Goal: Check status: Check status

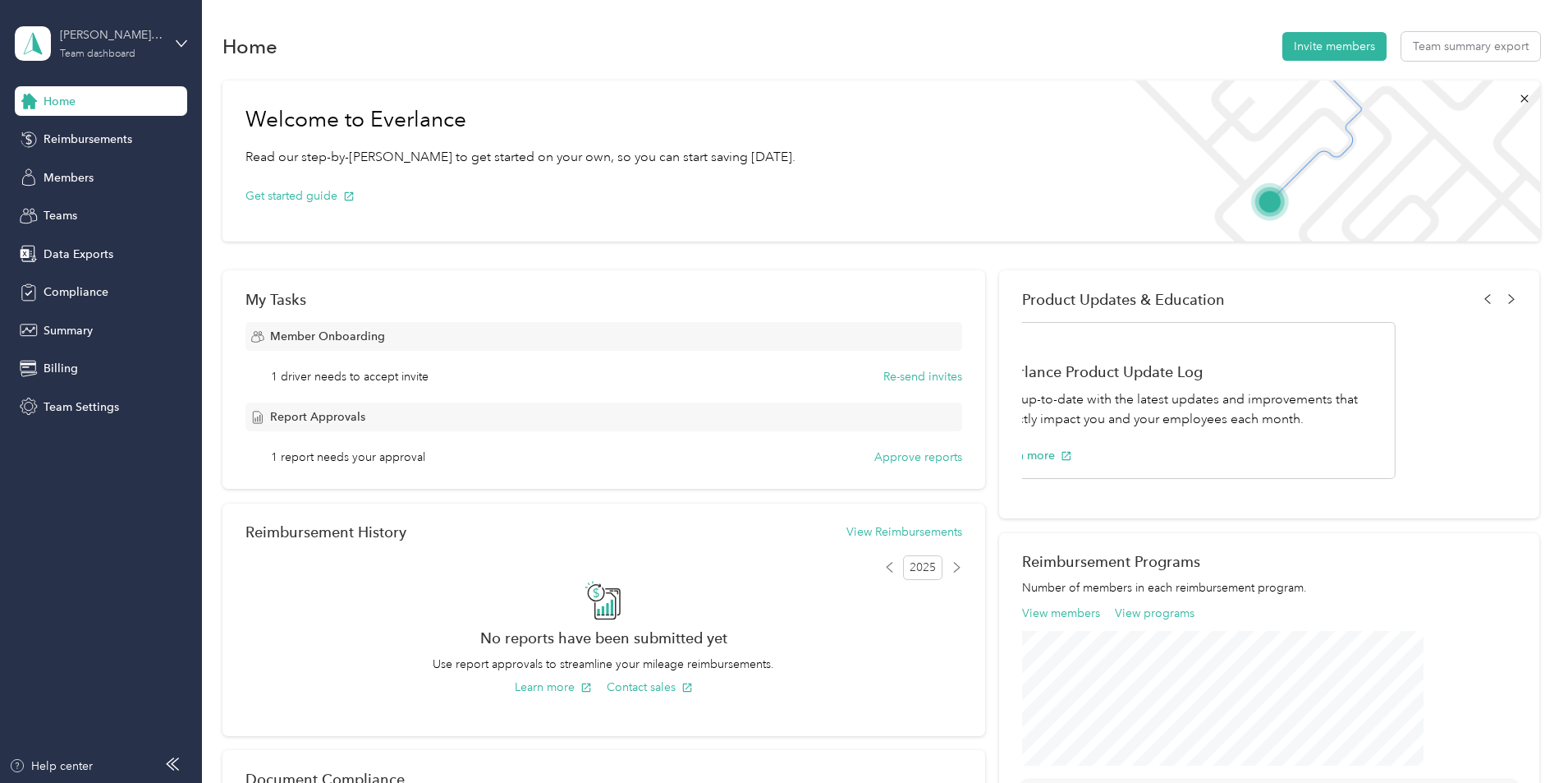
click at [160, 52] on div "[PERSON_NAME] Custom Homes Team dashboard" at bounding box center [111, 42] width 102 height 33
click at [137, 174] on div "Personal dashboard" at bounding box center [187, 172] width 323 height 29
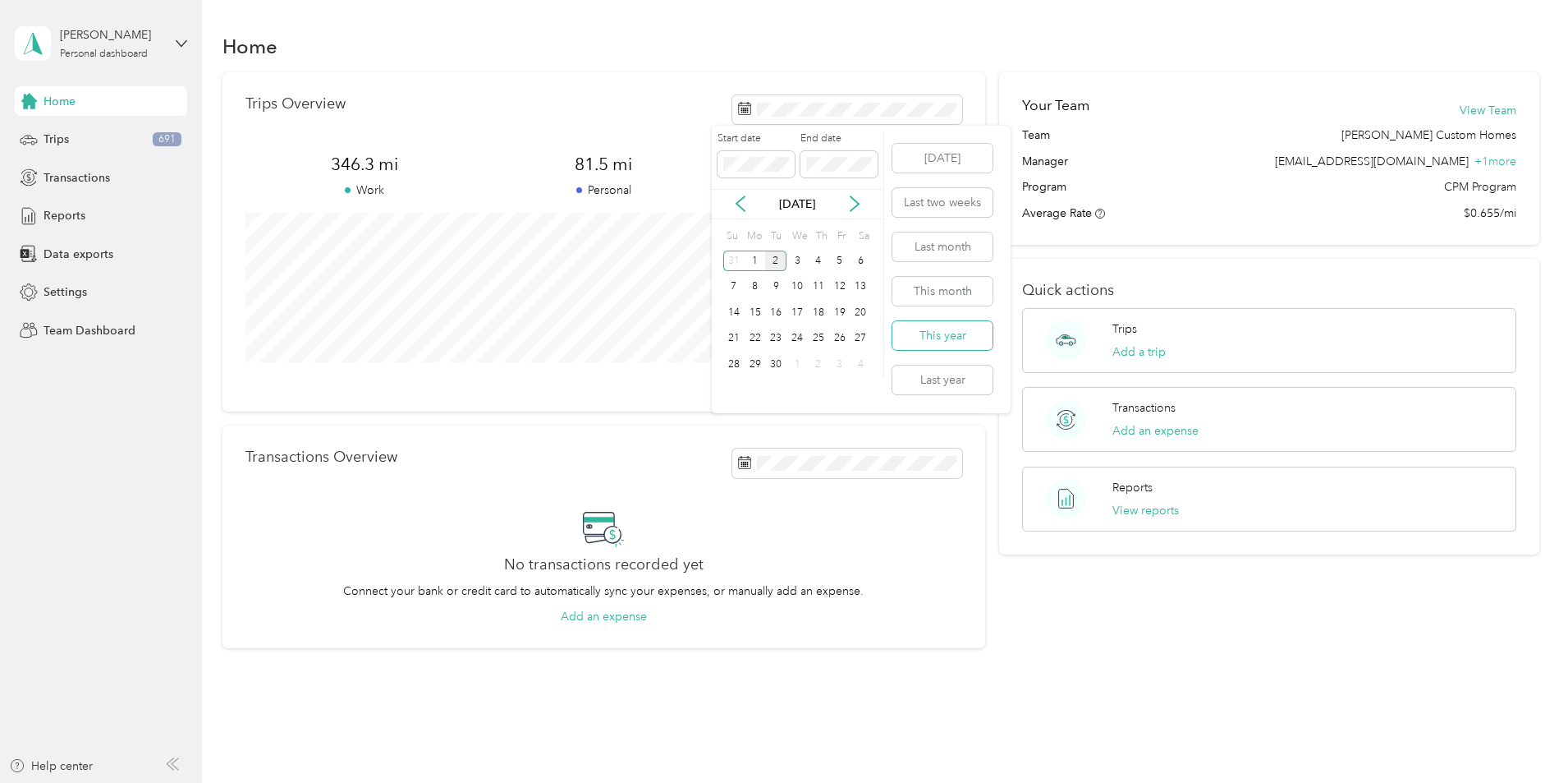
click at [952, 341] on button "This year" at bounding box center [942, 335] width 100 height 29
click at [941, 378] on button "Last year" at bounding box center [942, 380] width 100 height 29
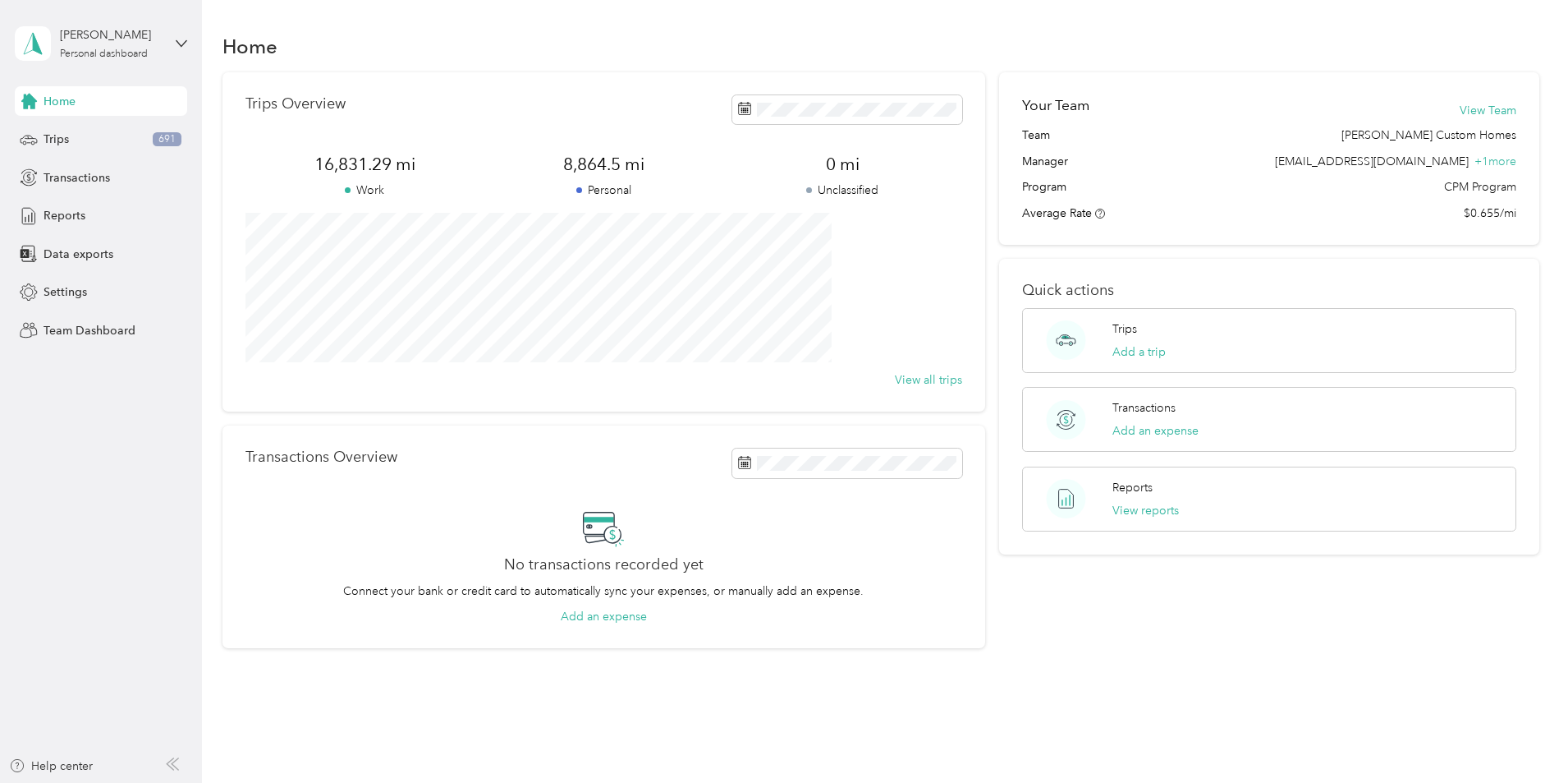
click at [253, 282] on div "Trips Overview 16,831.29 mi Work 8,864.5 mi Personal 0 mi Unclassified View all…" at bounding box center [881, 360] width 1317 height 576
